Goal: Check status: Check status

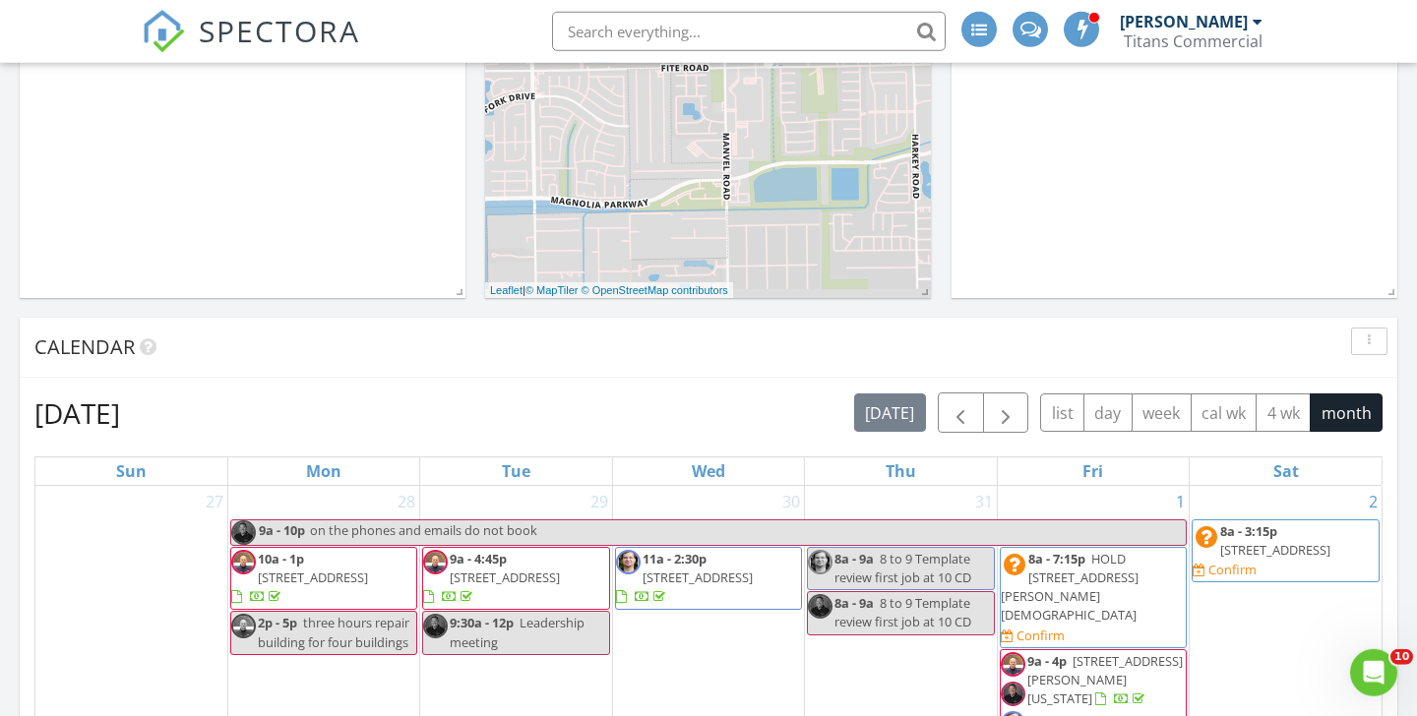
scroll to position [531, 0]
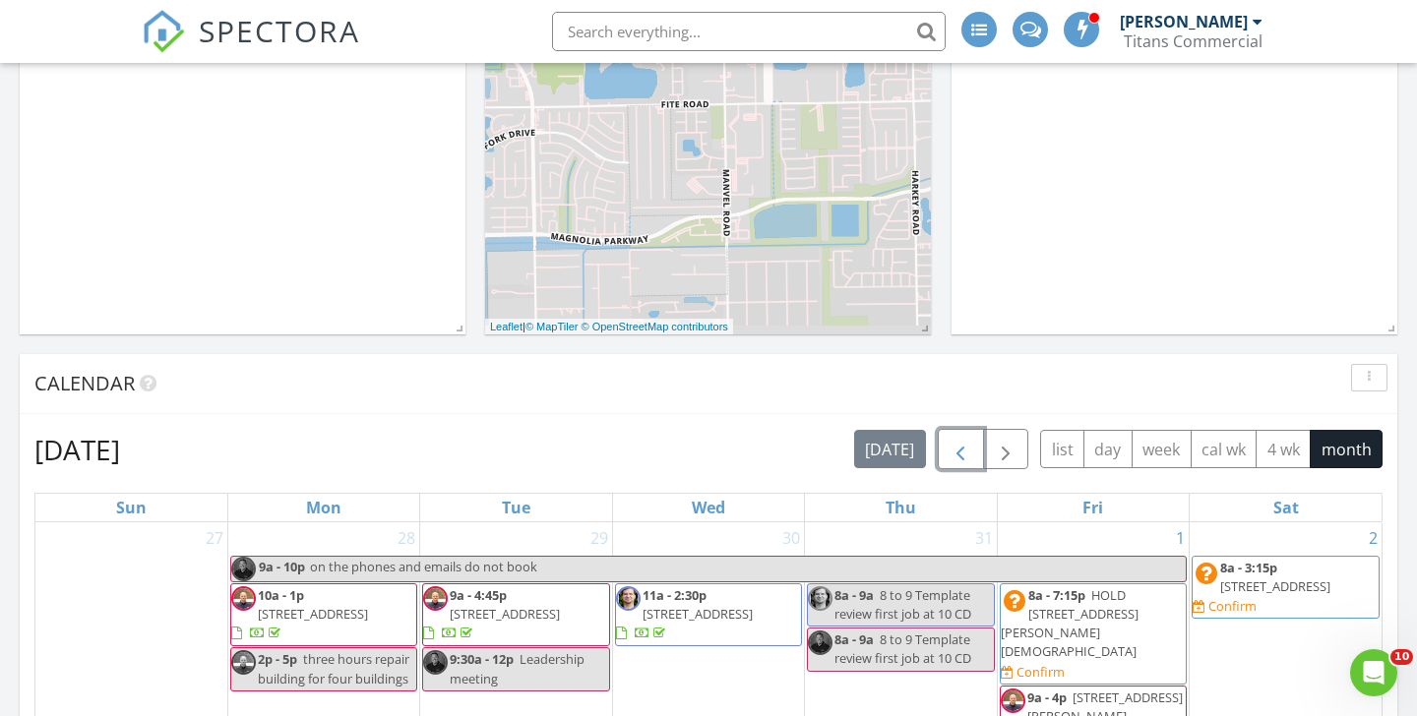
click at [968, 458] on span "button" at bounding box center [961, 450] width 24 height 24
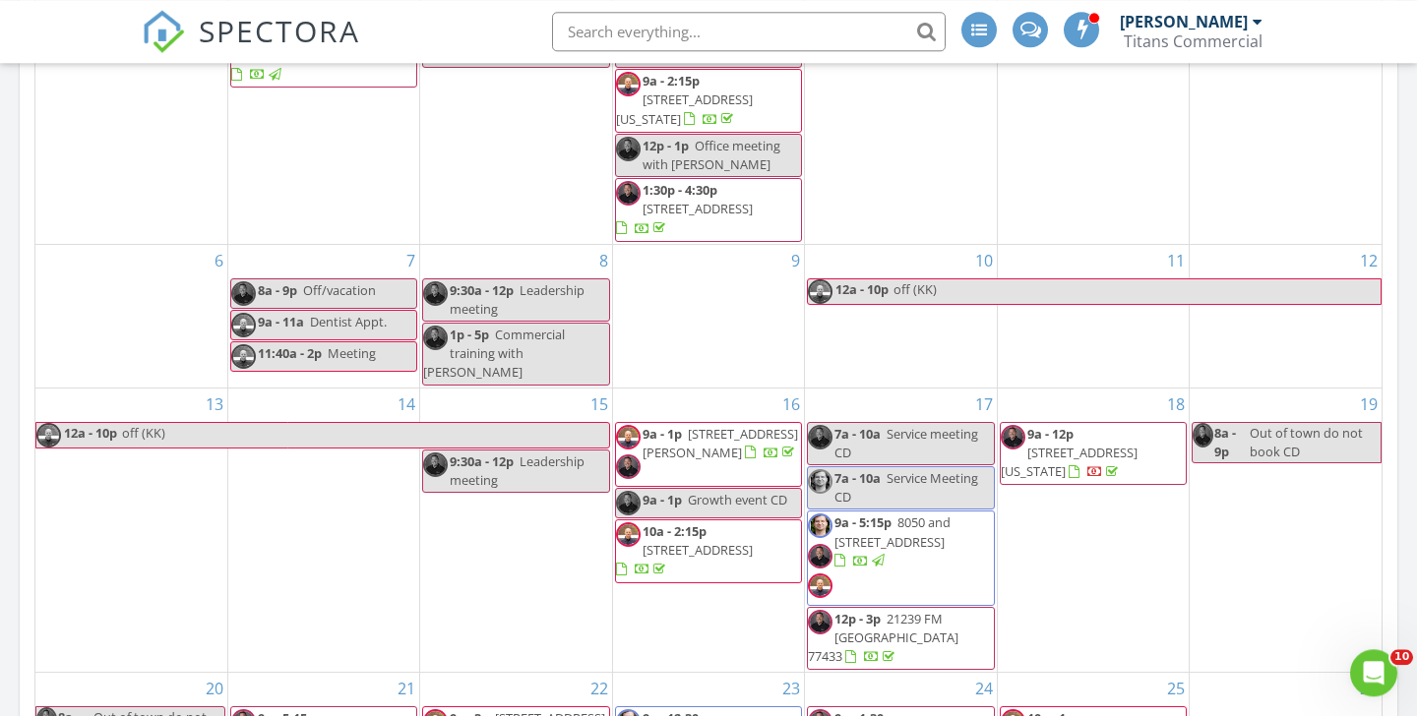
scroll to position [850, 0]
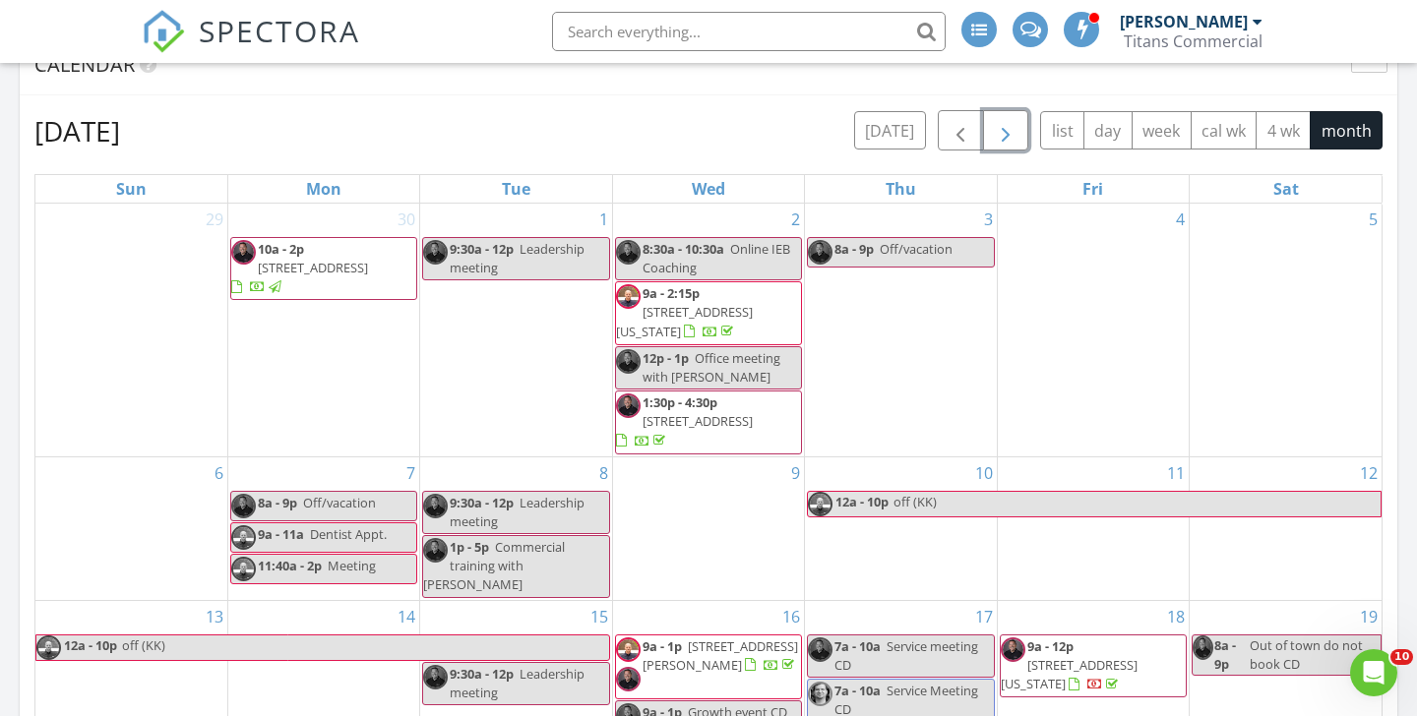
click at [1002, 129] on span "button" at bounding box center [1006, 131] width 24 height 24
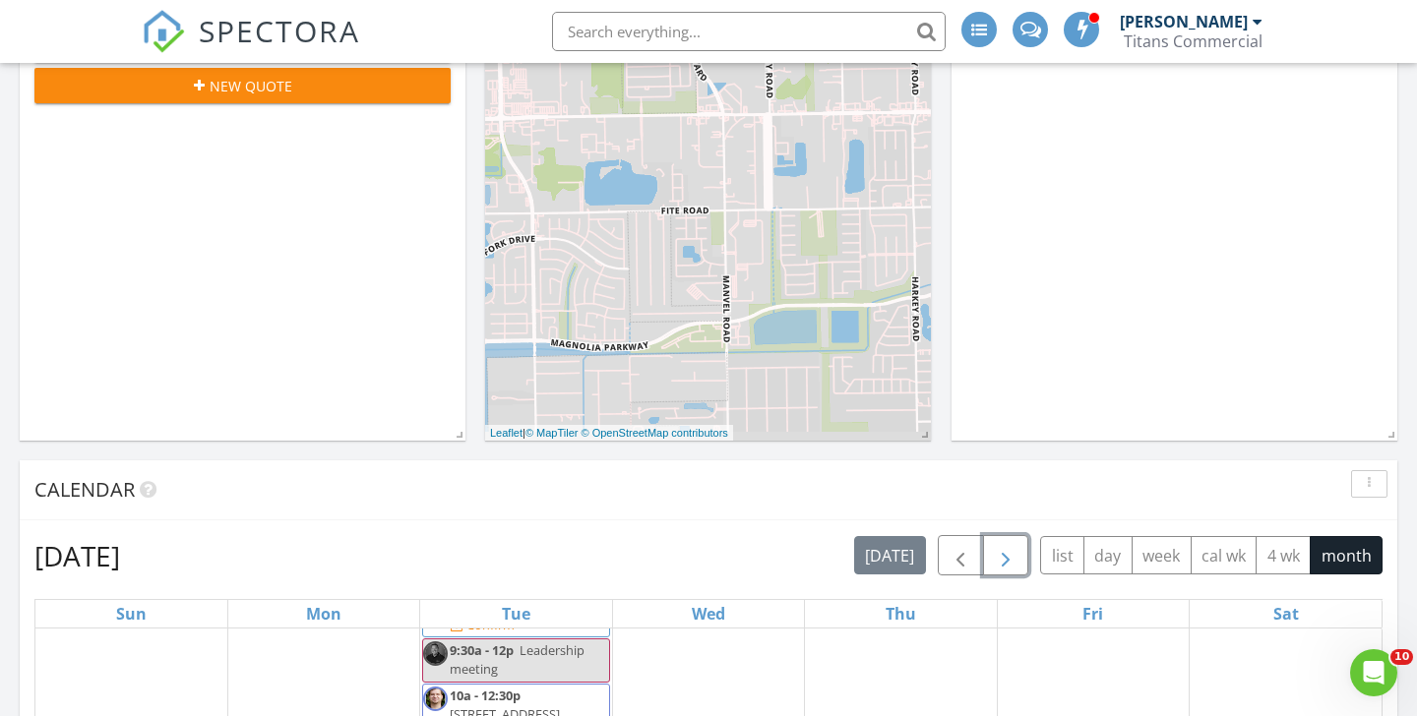
scroll to position [0, 0]
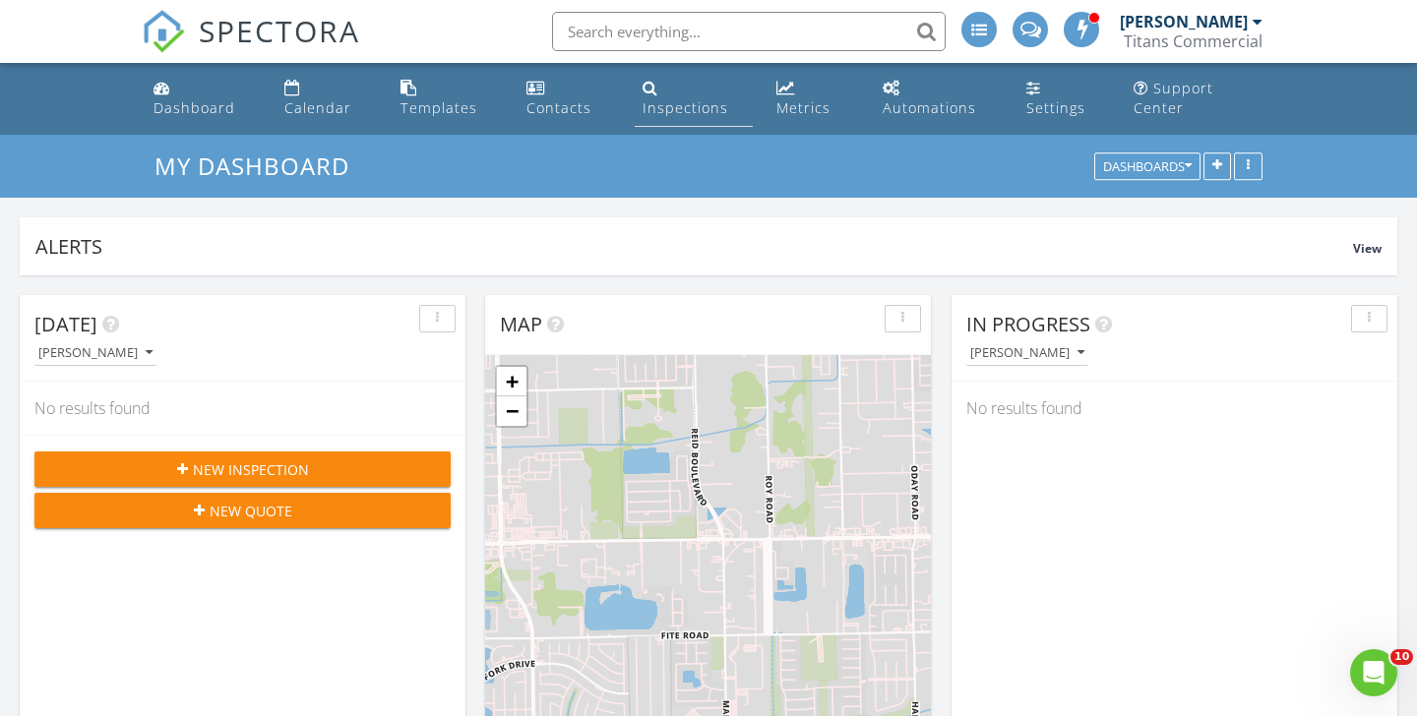
click at [665, 99] on div "Inspections" at bounding box center [686, 107] width 86 height 19
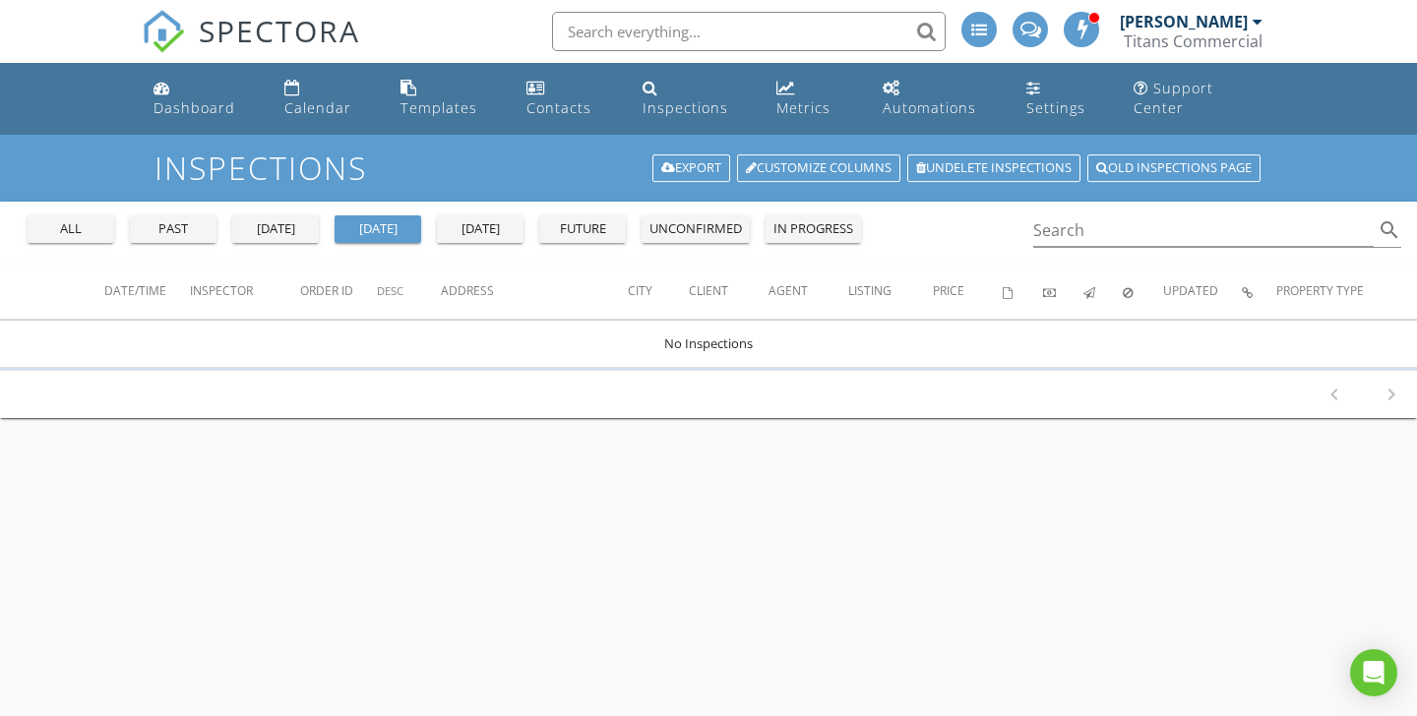
click at [74, 223] on div "all" at bounding box center [70, 229] width 71 height 20
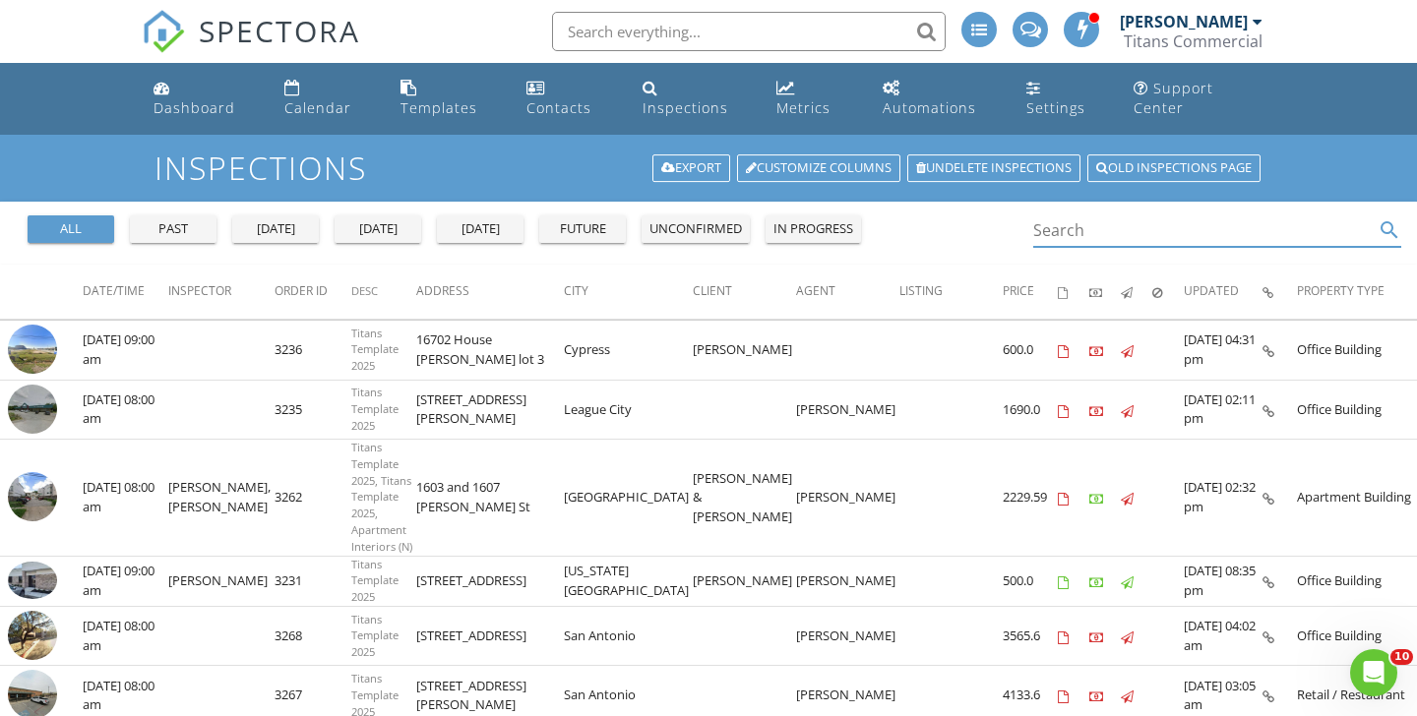
click at [1071, 229] on input "Search" at bounding box center [1203, 231] width 341 height 32
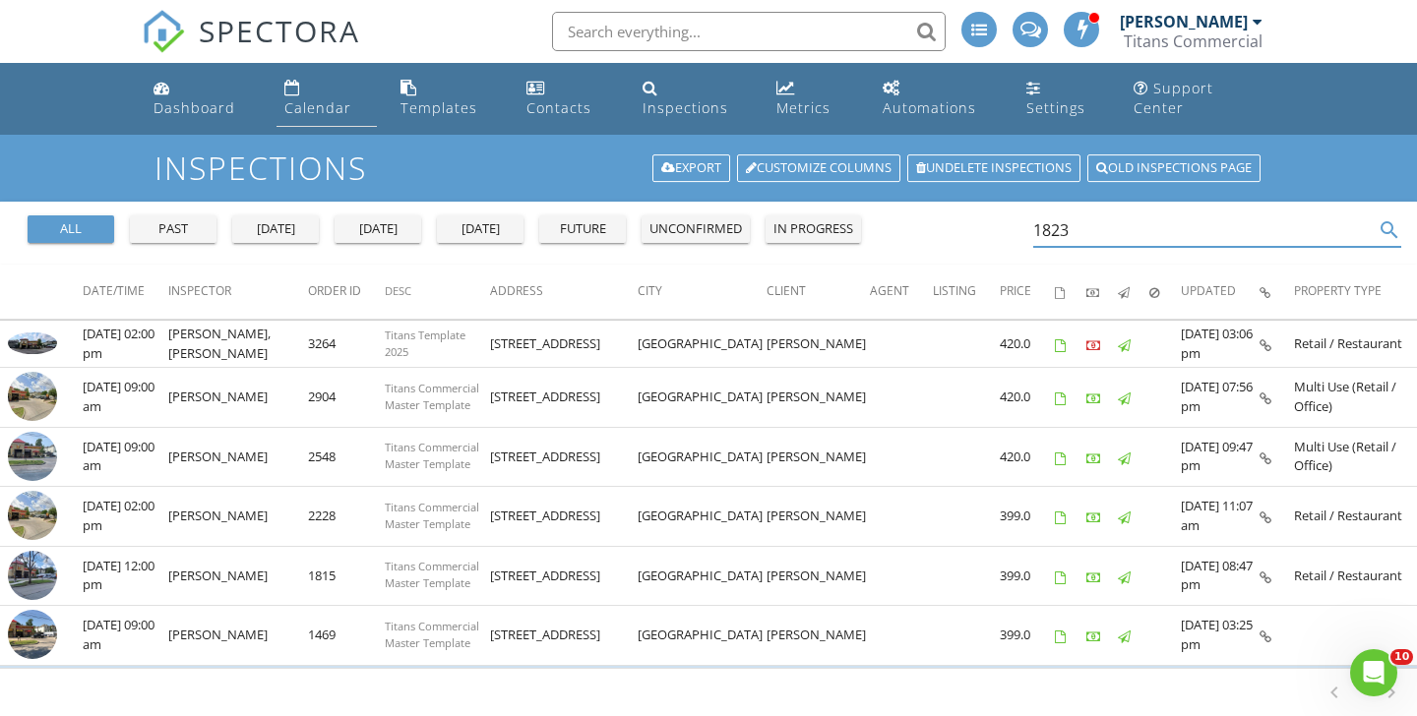
type input "1823"
click at [324, 108] on div "Calendar" at bounding box center [317, 107] width 67 height 19
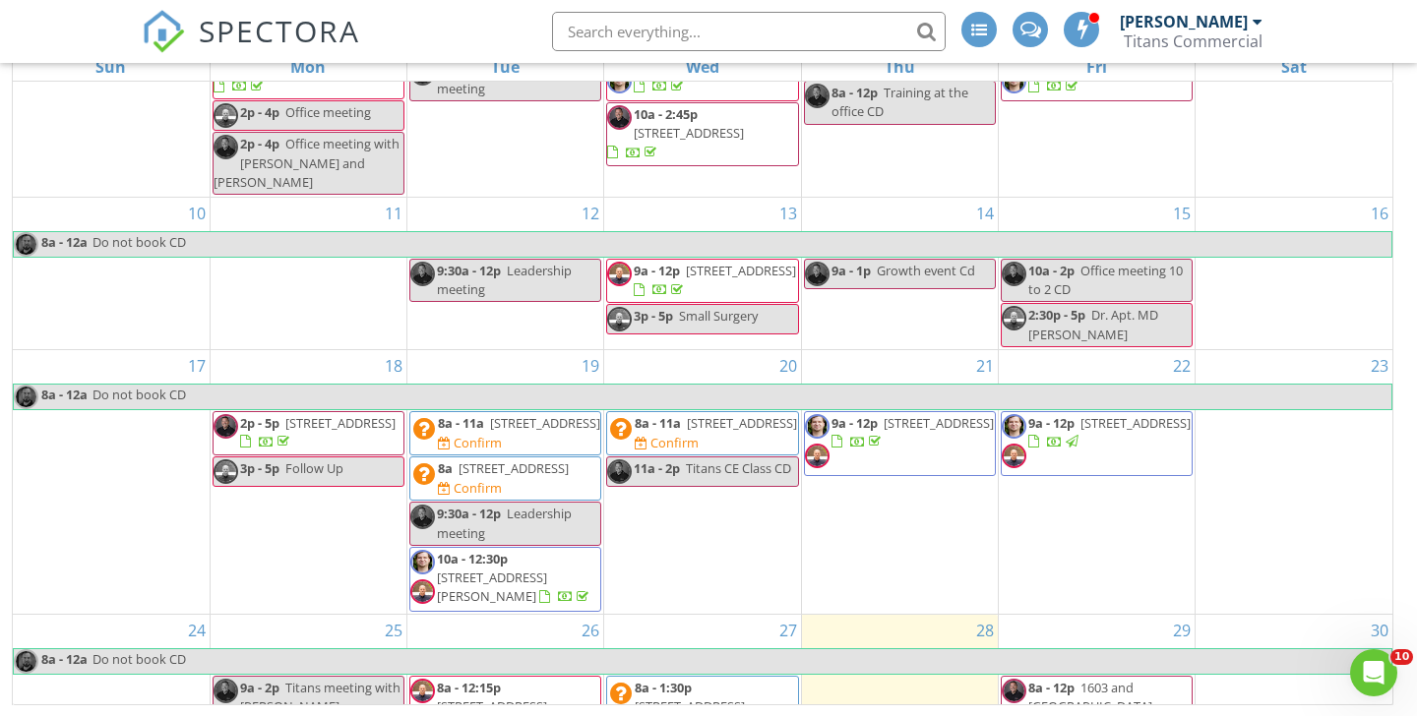
scroll to position [771, 0]
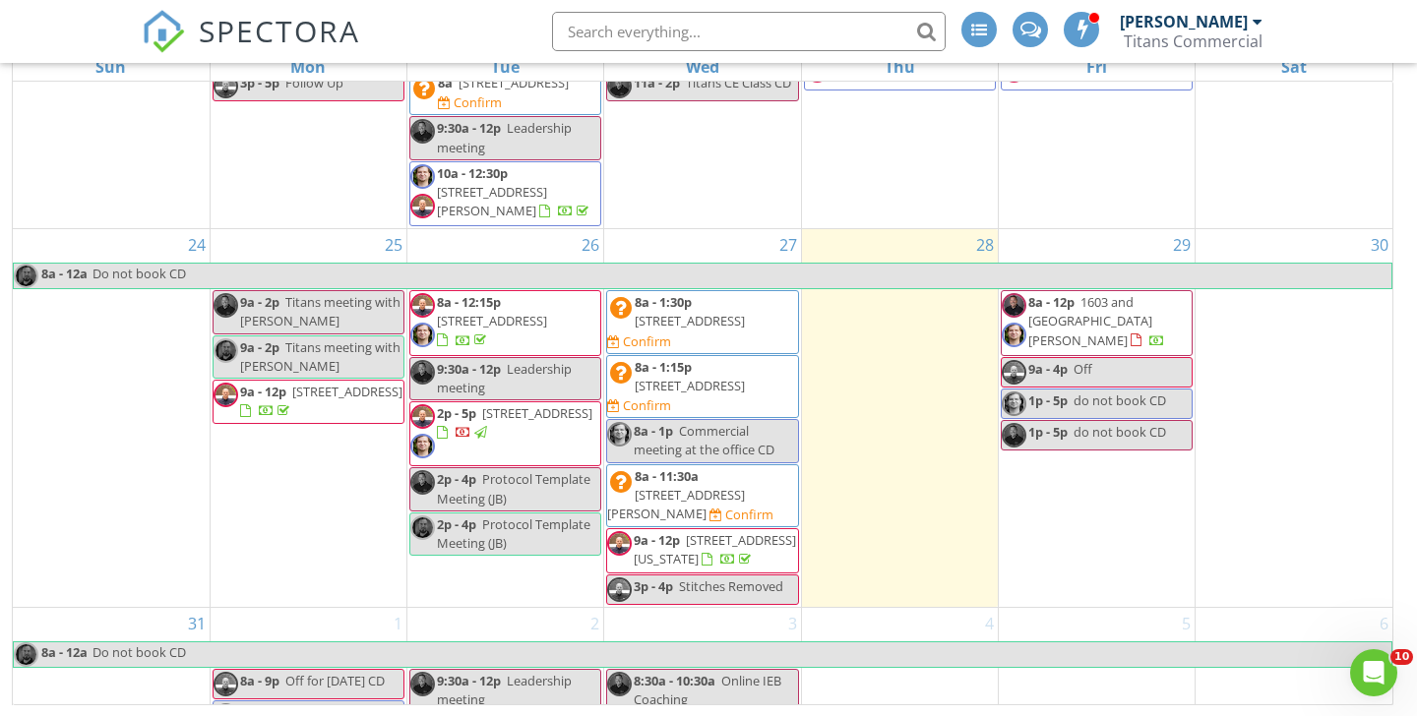
click at [726, 312] on span "18427 Rim Dr, San Antonio 78257" at bounding box center [690, 321] width 110 height 18
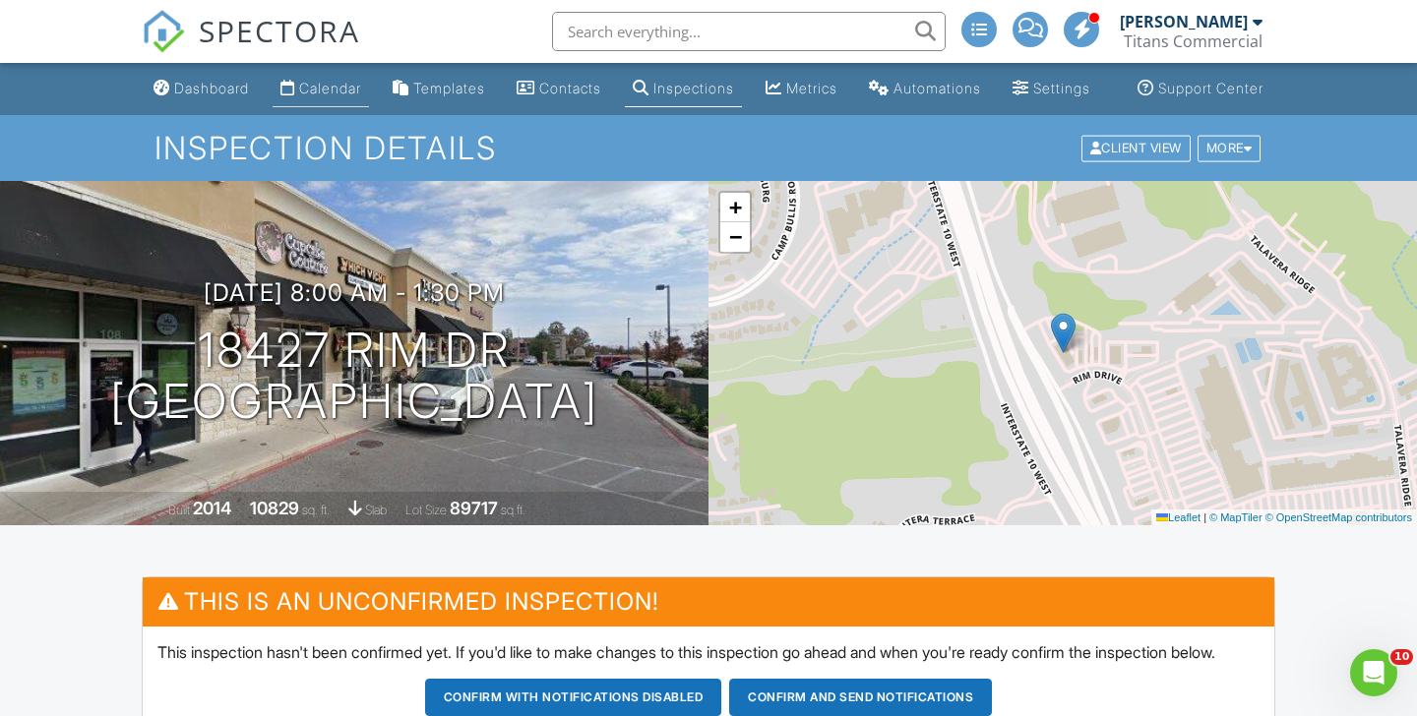
click at [324, 96] on div "Calendar" at bounding box center [330, 88] width 62 height 17
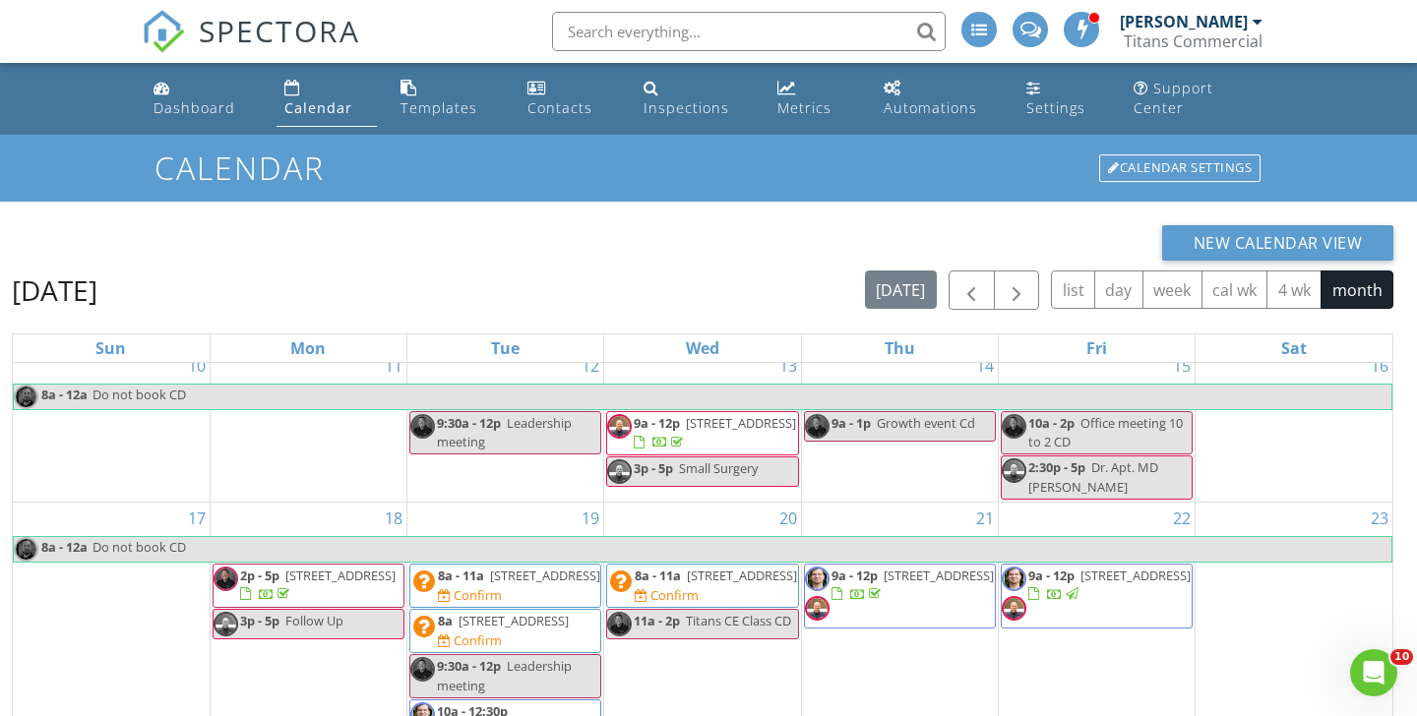
scroll to position [976, 0]
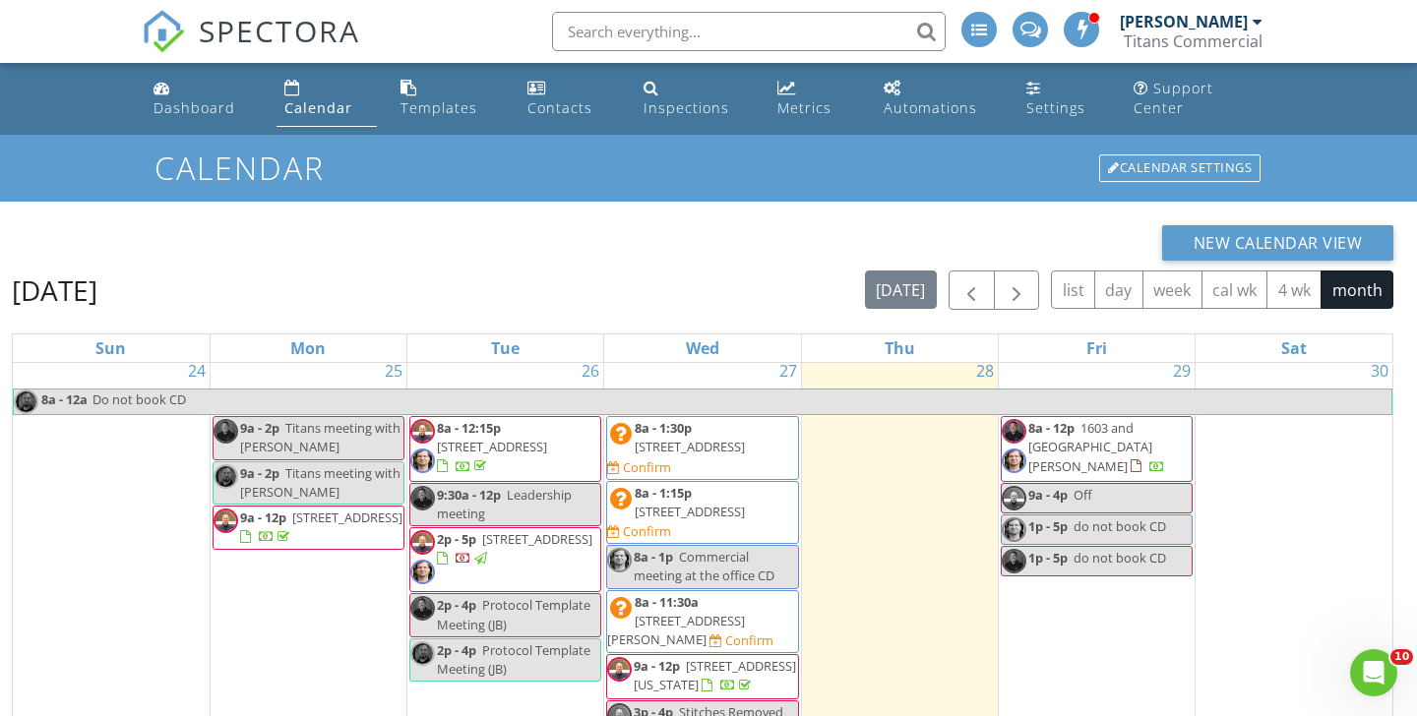
click at [745, 503] on span "[STREET_ADDRESS]" at bounding box center [690, 512] width 110 height 18
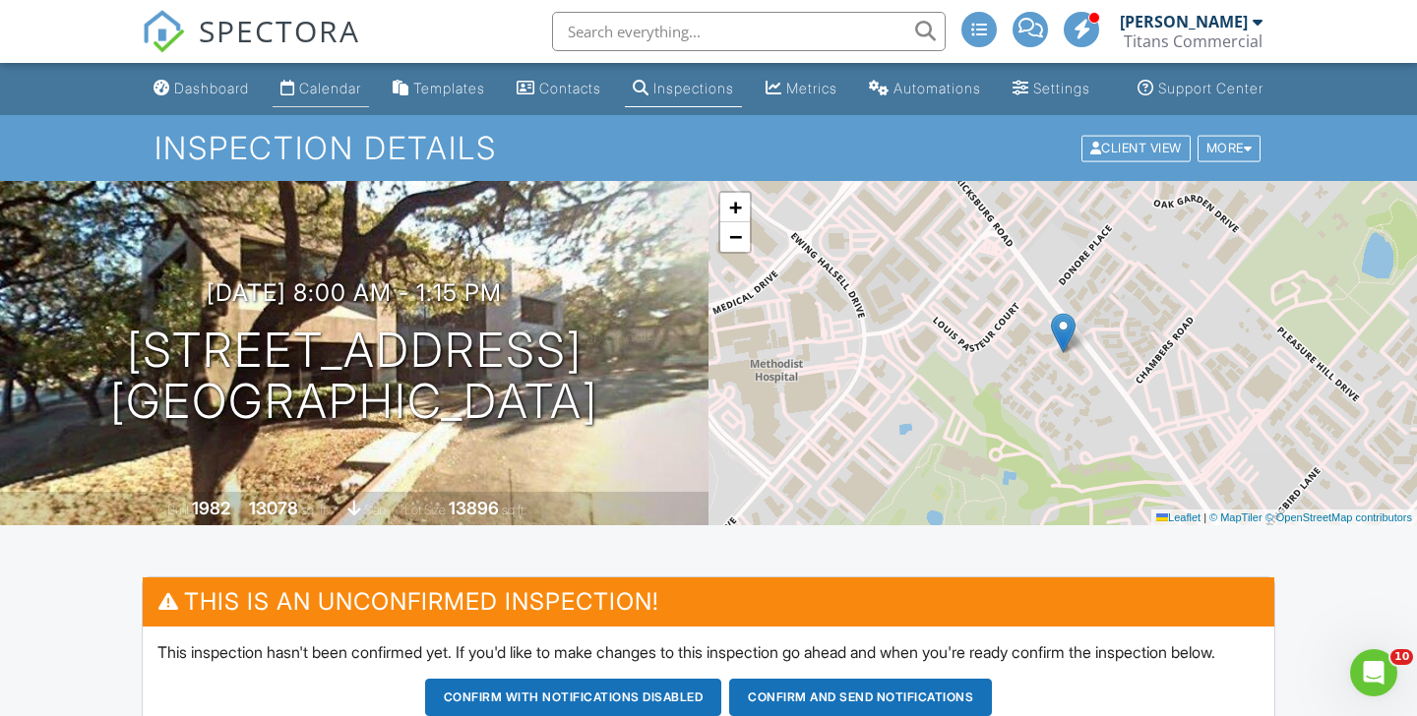
click at [337, 96] on div "Calendar" at bounding box center [330, 88] width 62 height 17
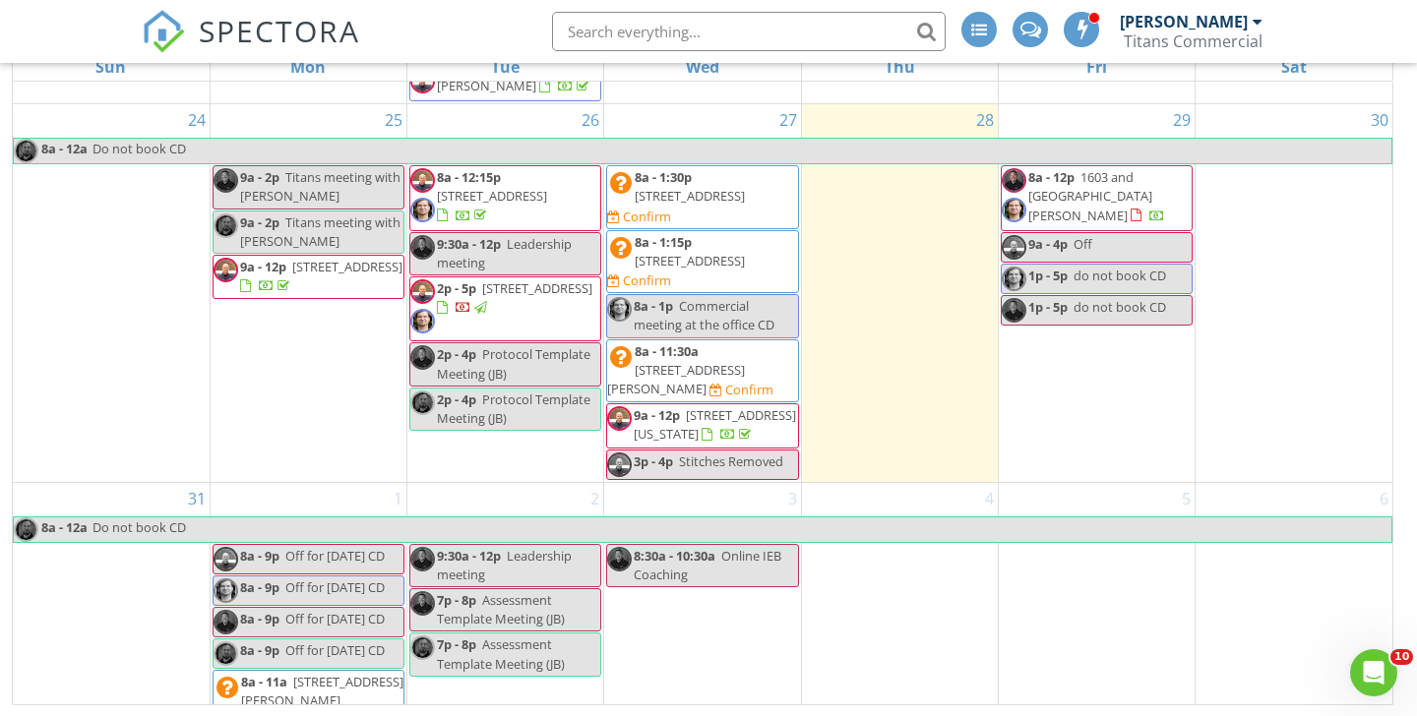
scroll to position [847, 0]
